Goal: Check status

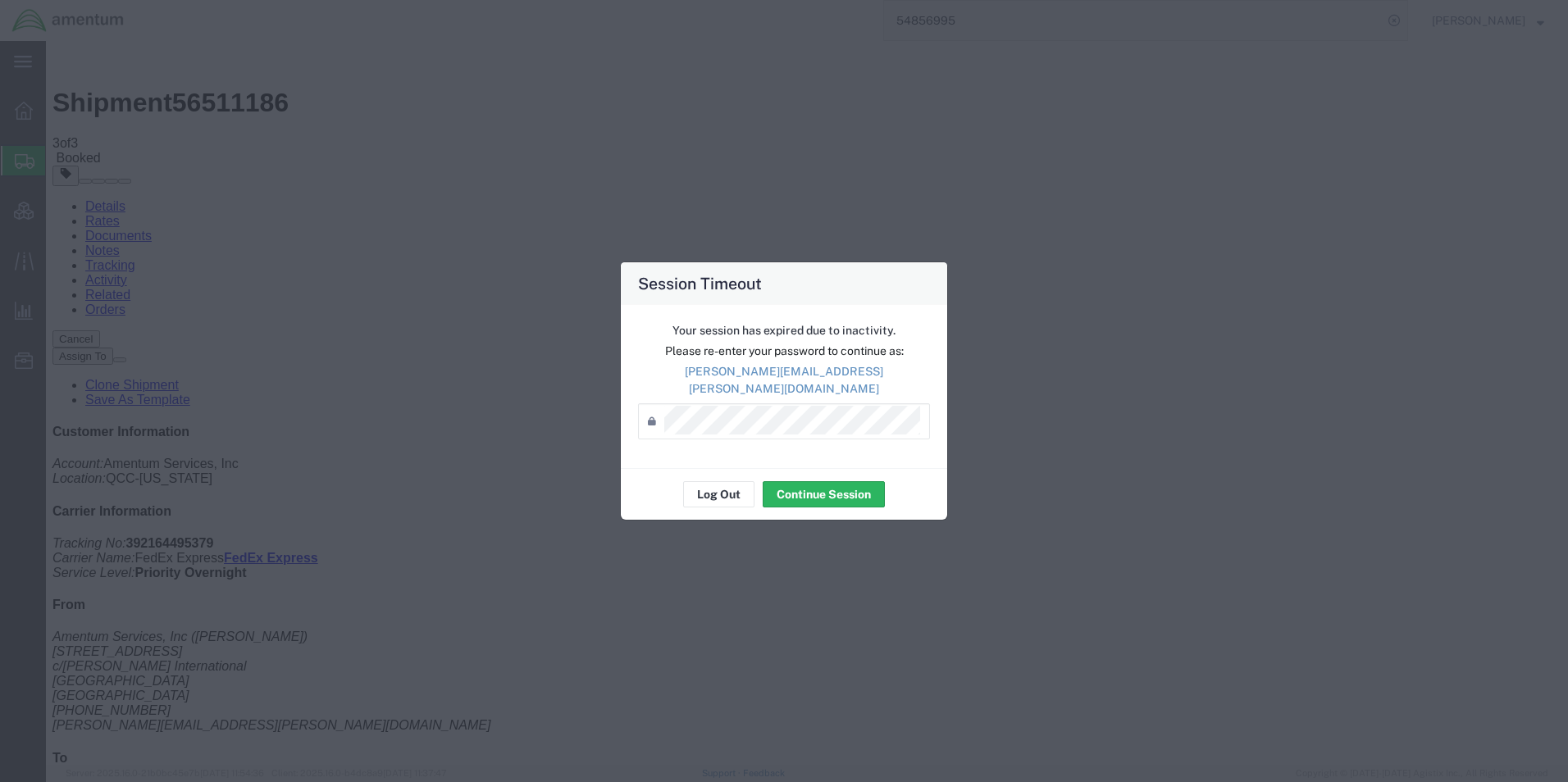
click at [715, 459] on div "Your session has expired due to inactivity. Please re-enter your password to co…" at bounding box center [783, 386] width 326 height 163
click at [709, 483] on button "Log Out" at bounding box center [718, 494] width 71 height 27
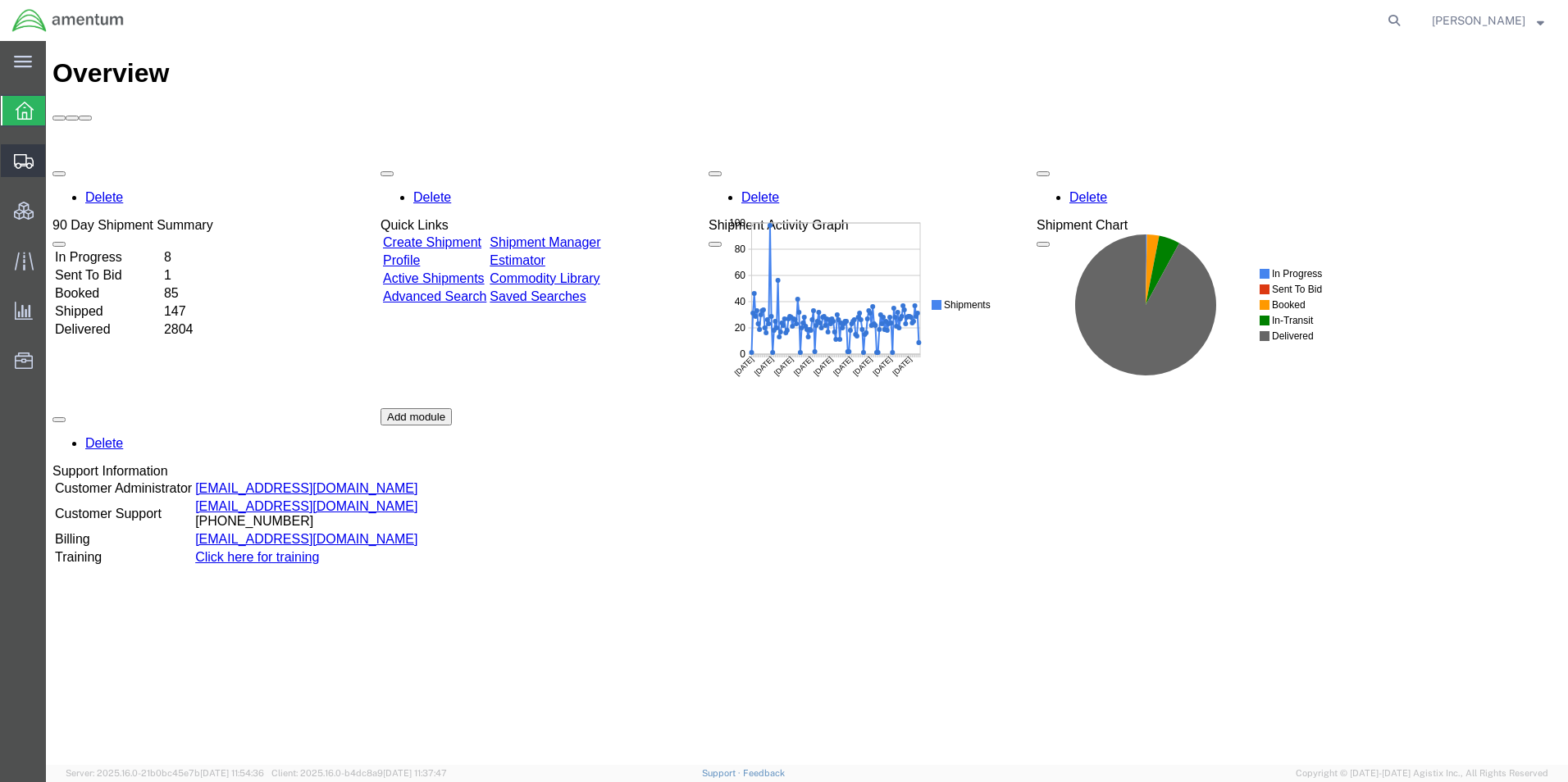
click at [0, 0] on span "Shipment Manager" at bounding box center [0, 0] width 0 height 0
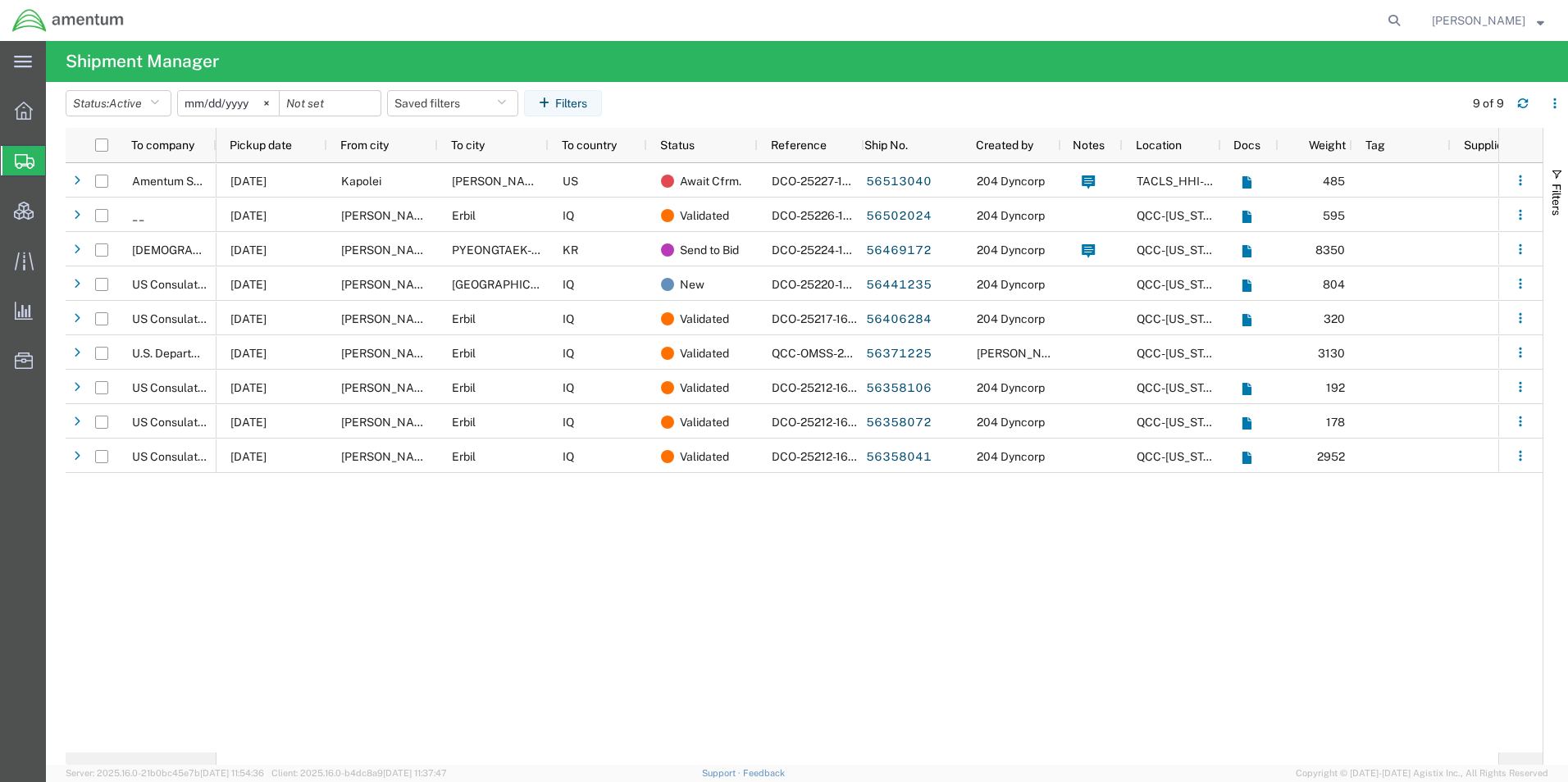
drag, startPoint x: 1419, startPoint y: 16, endPoint x: 1367, endPoint y: 40, distance: 57.3
click at [1405, 16] on icon at bounding box center [1394, 21] width 23 height 23
click at [1246, 22] on input "search" at bounding box center [1133, 20] width 498 height 39
paste input "56463676"
type input "56463676"
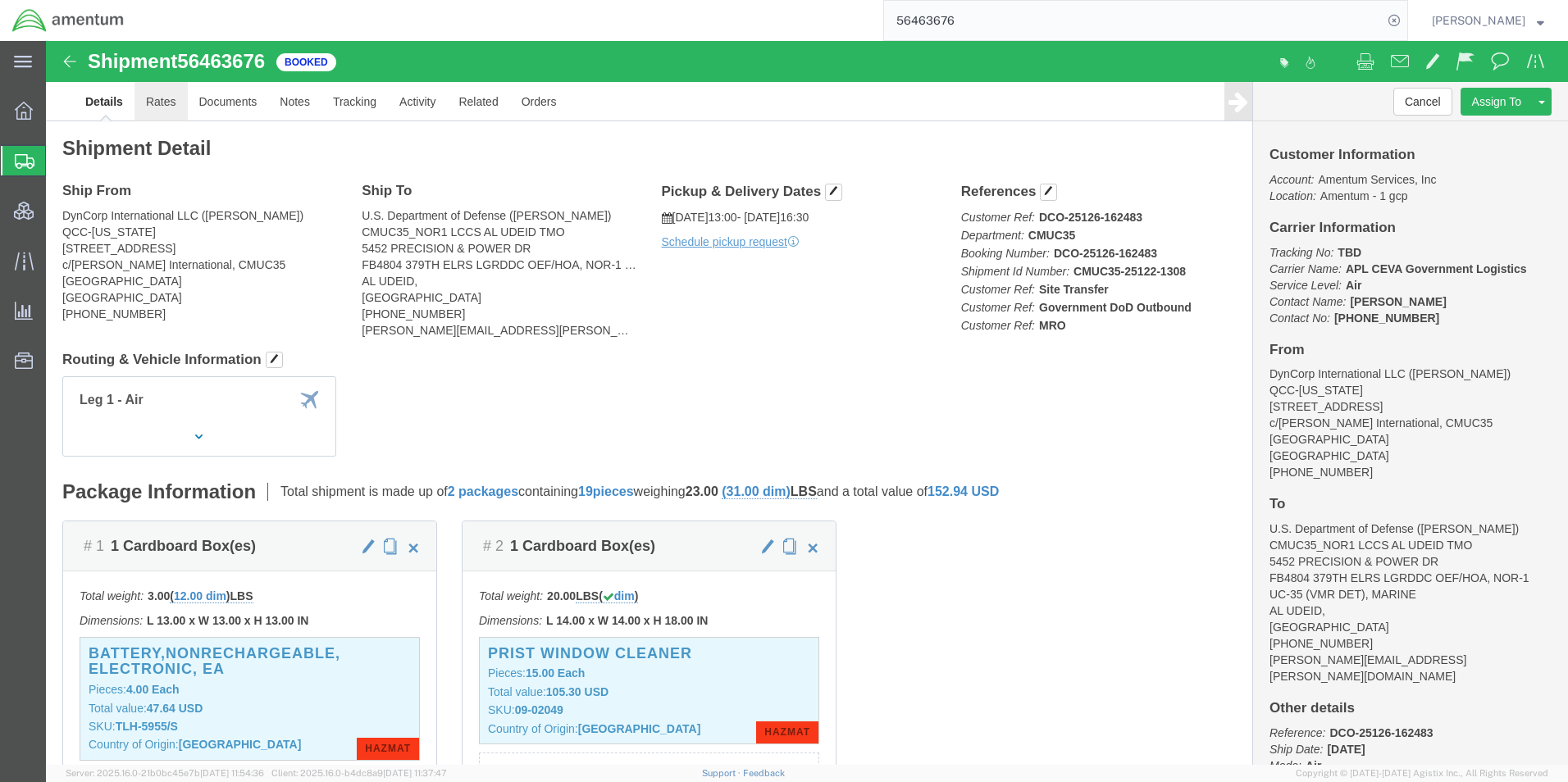
click link "Rates"
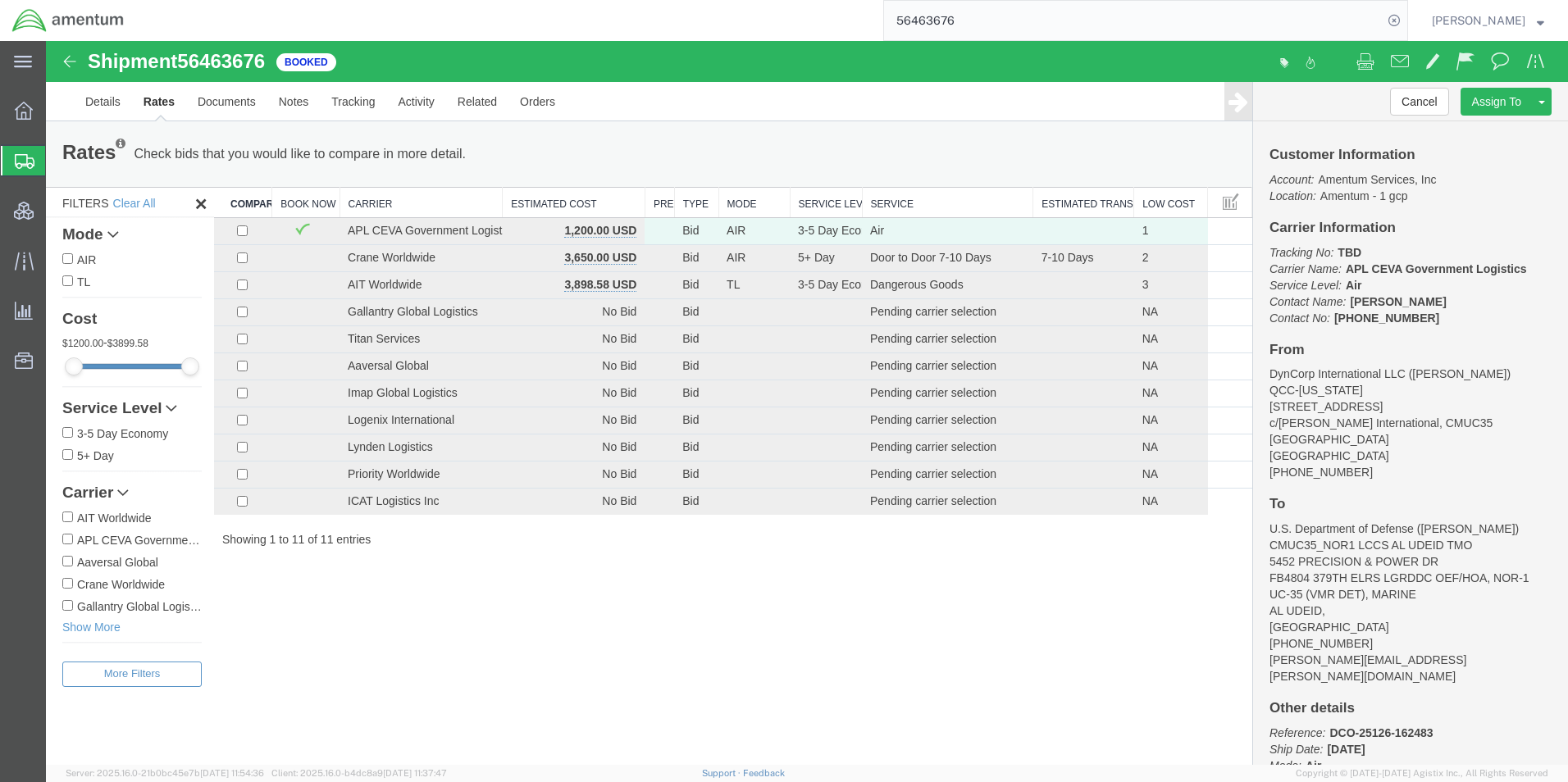
click at [688, 140] on div "Rates Check bids that you would like to compare in more detail. Compare Filter" at bounding box center [399, 154] width 698 height 32
click at [287, 115] on link "Notes" at bounding box center [294, 101] width 53 height 39
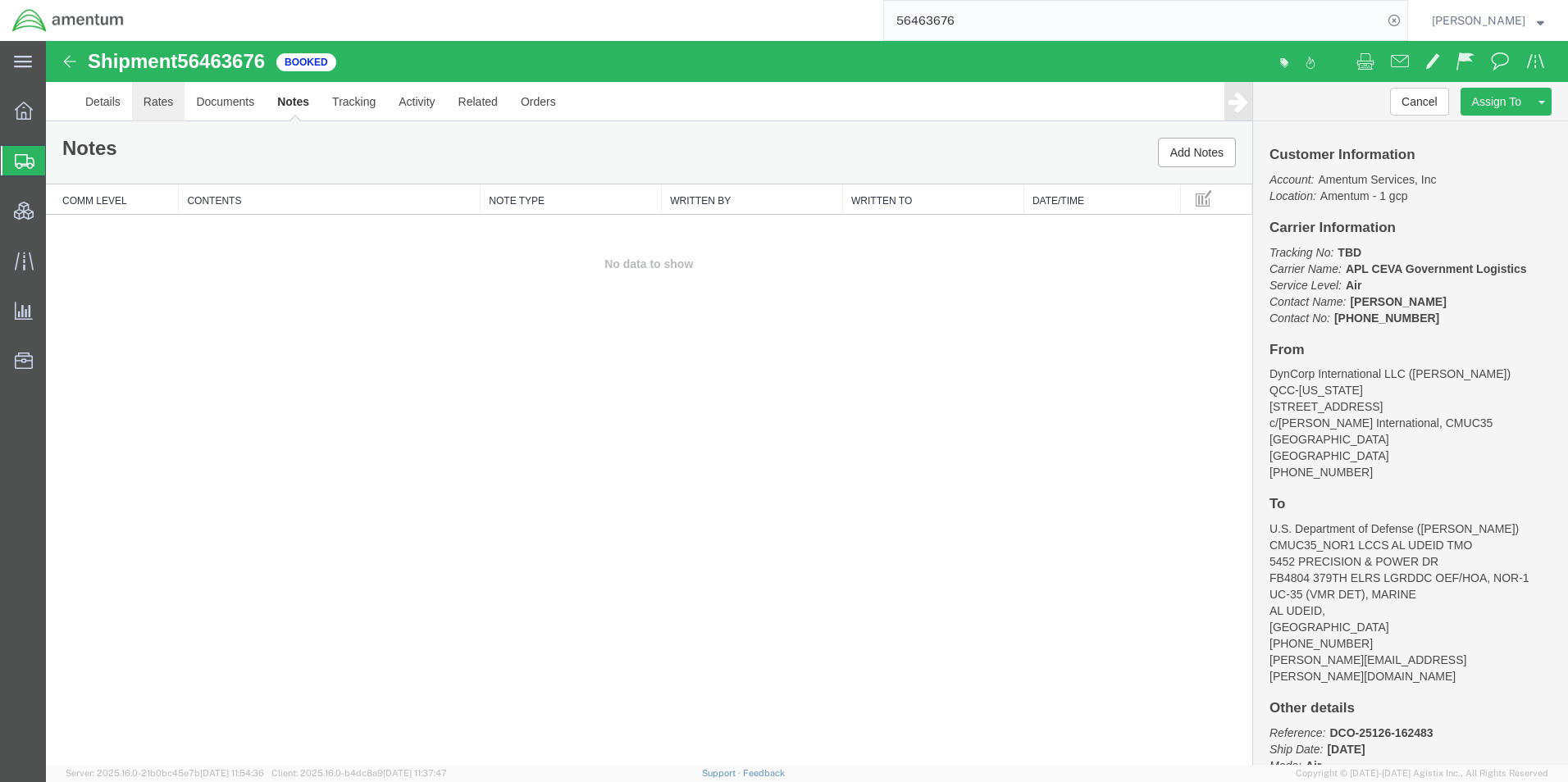
click at [162, 104] on link "Rates" at bounding box center [159, 101] width 53 height 39
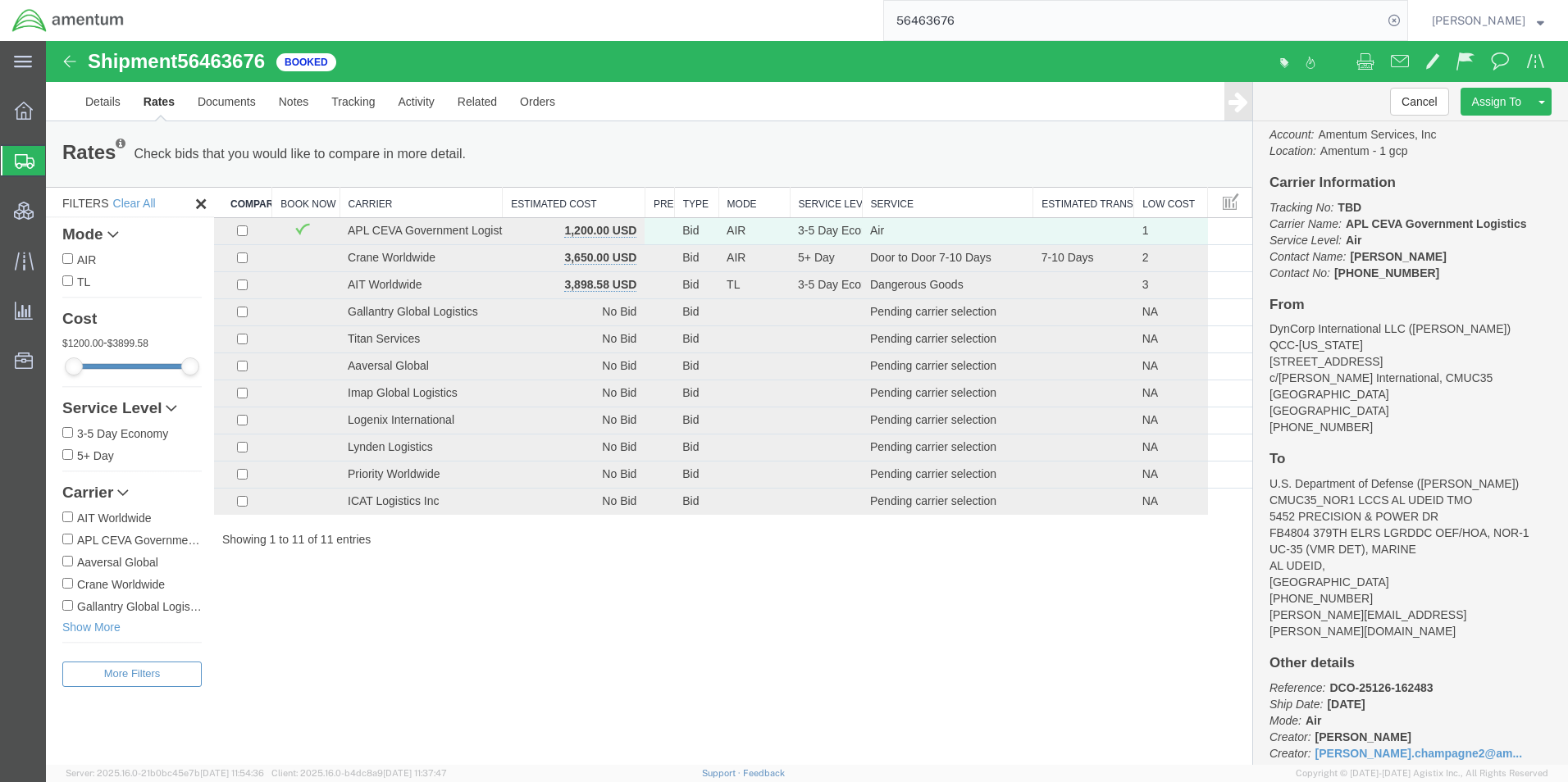
scroll to position [84, 0]
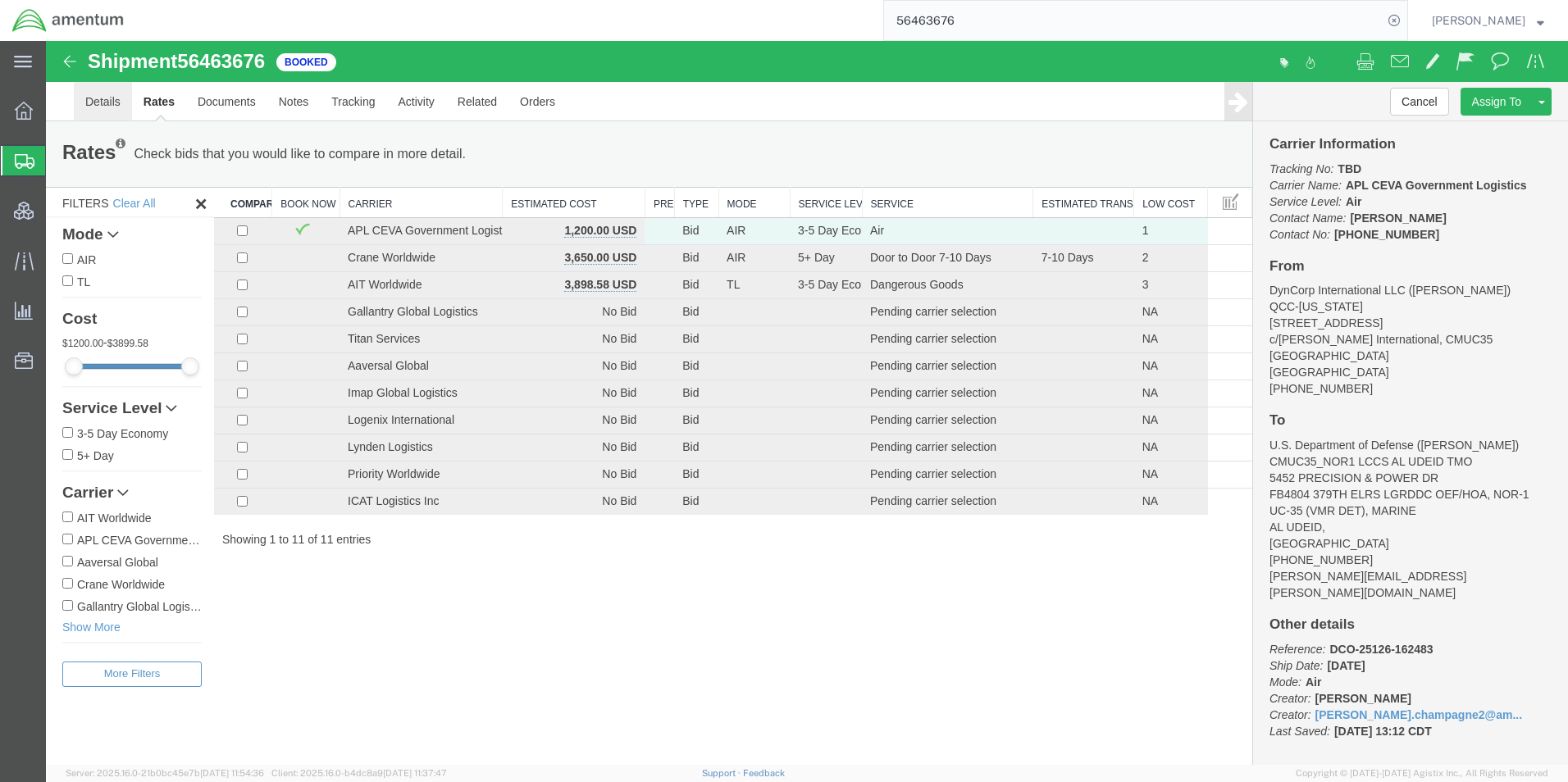
click at [81, 105] on link "Details" at bounding box center [103, 101] width 58 height 39
